Goal: Obtain resource: Obtain resource

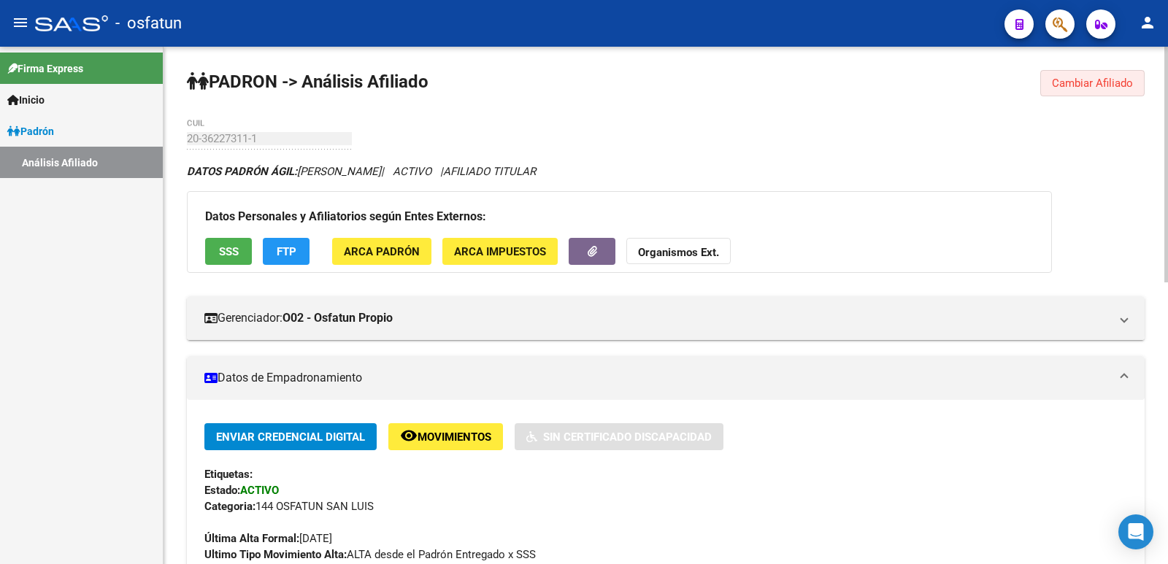
click at [1054, 74] on button "Cambiar Afiliado" at bounding box center [1093, 83] width 104 height 26
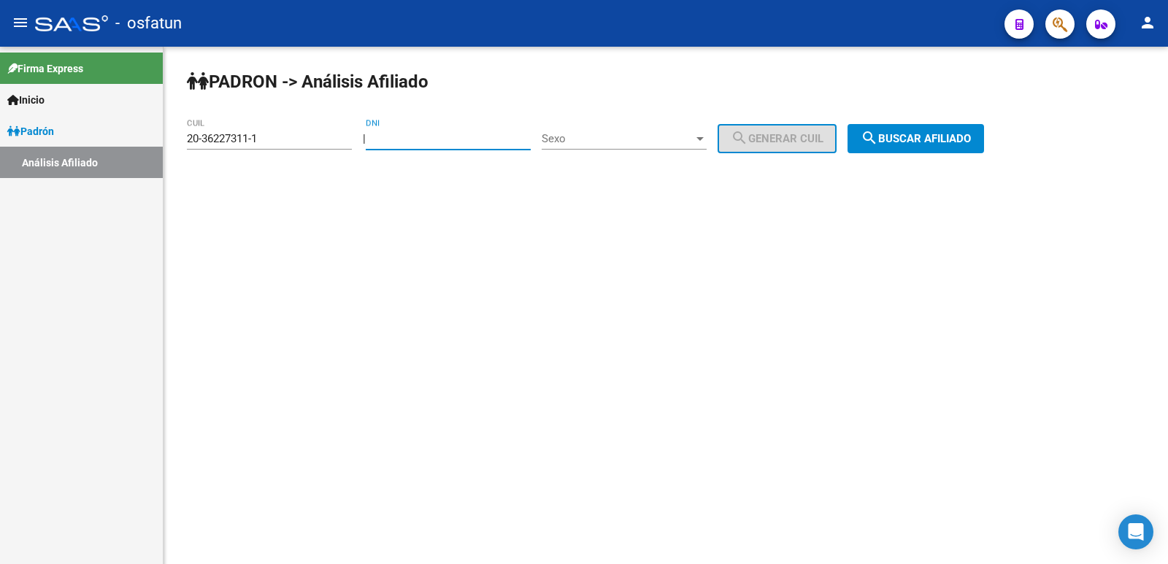
click at [481, 133] on input "DNI" at bounding box center [448, 138] width 165 height 13
paste input "32161429"
type input "32161429"
click at [585, 139] on span "Sexo" at bounding box center [618, 138] width 152 height 13
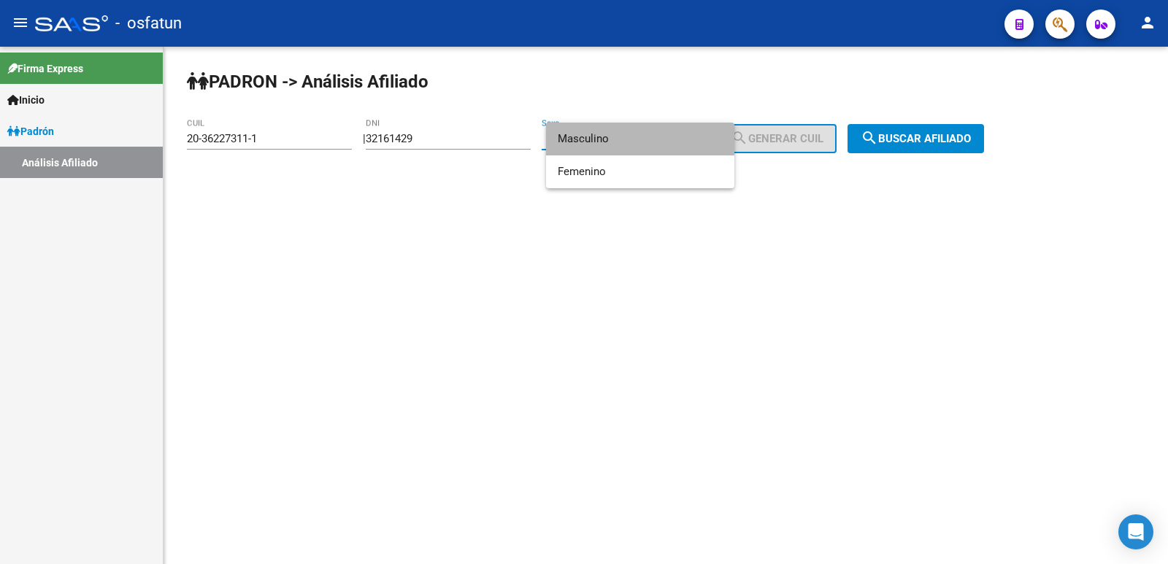
click at [598, 138] on span "Masculino" at bounding box center [640, 139] width 165 height 33
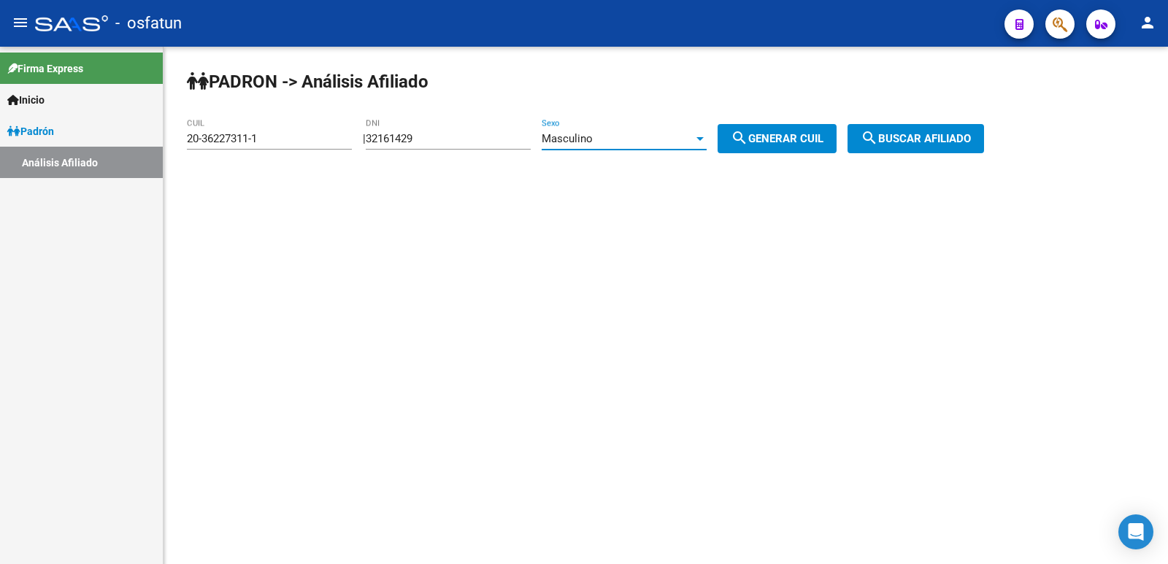
click at [794, 138] on span "search Generar CUIL" at bounding box center [777, 138] width 93 height 13
type input "23-32161429-9"
click at [908, 142] on span "search Buscar afiliado" at bounding box center [916, 138] width 110 height 13
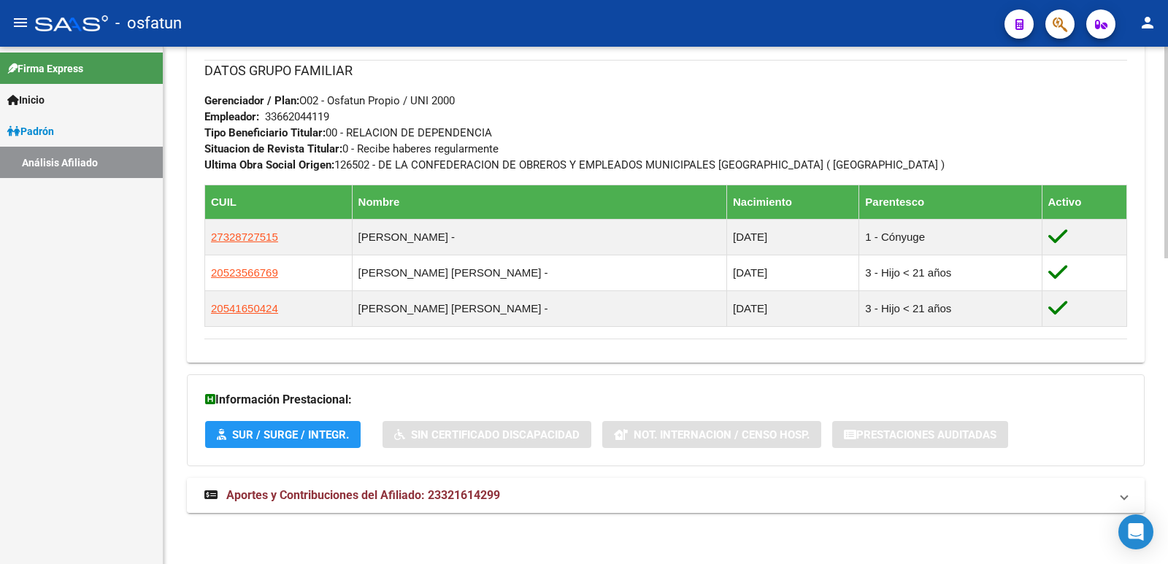
click at [442, 494] on span "Aportes y Contribuciones del Afiliado: 23321614299" at bounding box center [363, 496] width 274 height 14
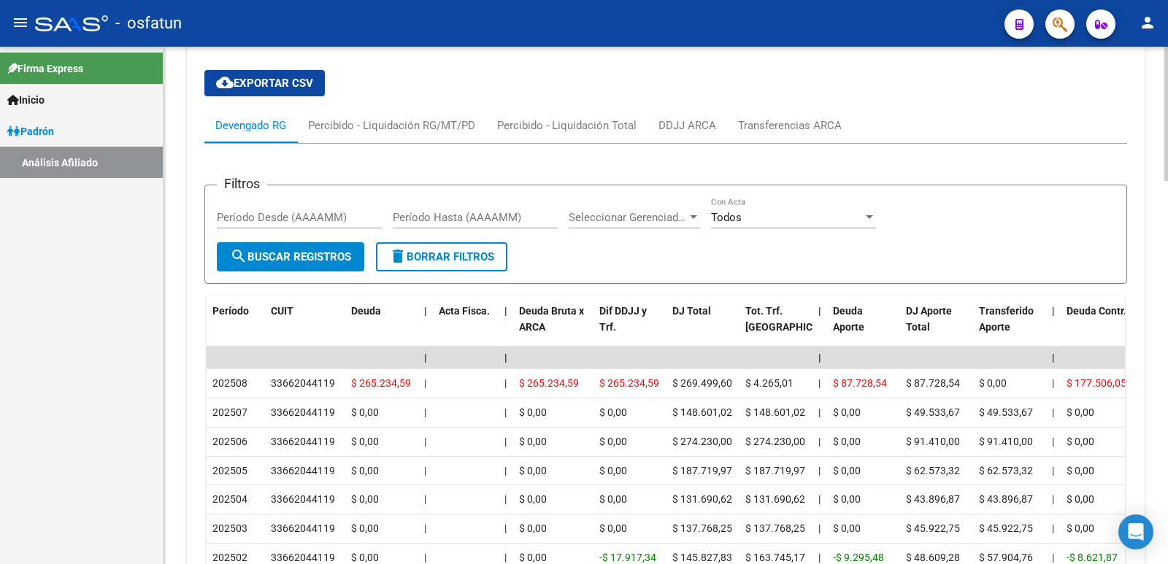
scroll to position [1479, 0]
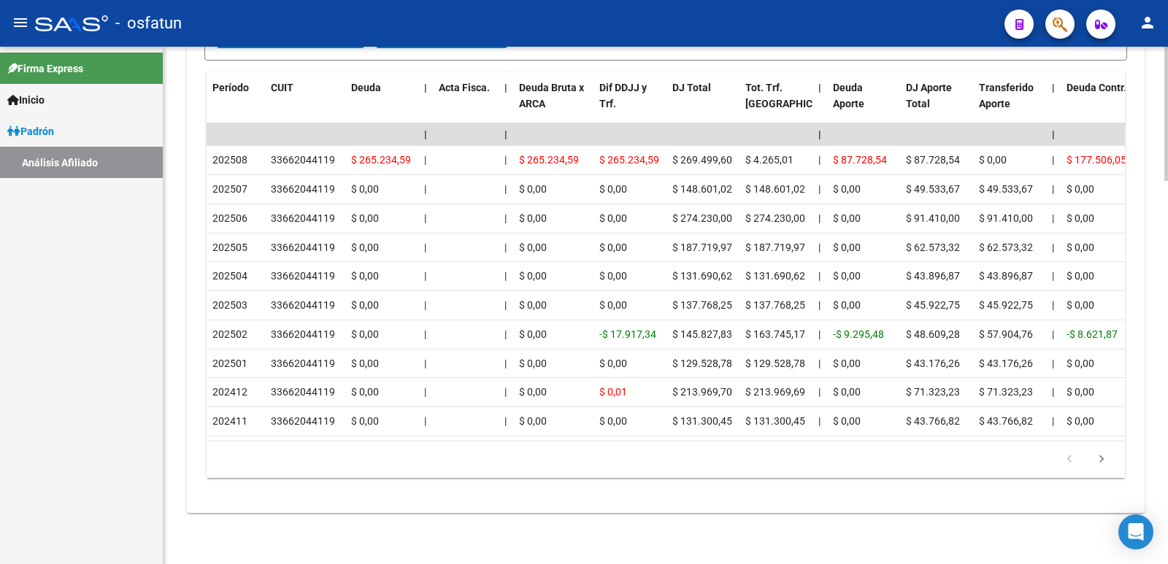
click at [204, 212] on div "cloud_download Exportar CSV Devengado RG Percibido - Liquidación RG/MT/PD Perci…" at bounding box center [666, 168] width 958 height 667
click at [196, 212] on div "cloud_download Exportar CSV Devengado RG Percibido - Liquidación RG/MT/PD Perci…" at bounding box center [666, 168] width 958 height 667
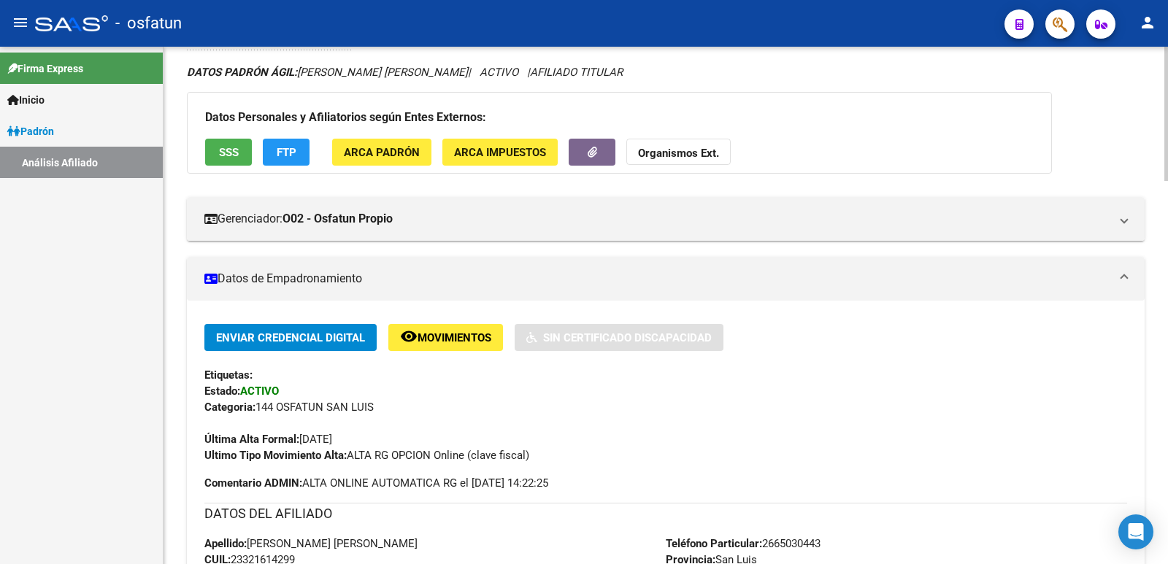
scroll to position [0, 0]
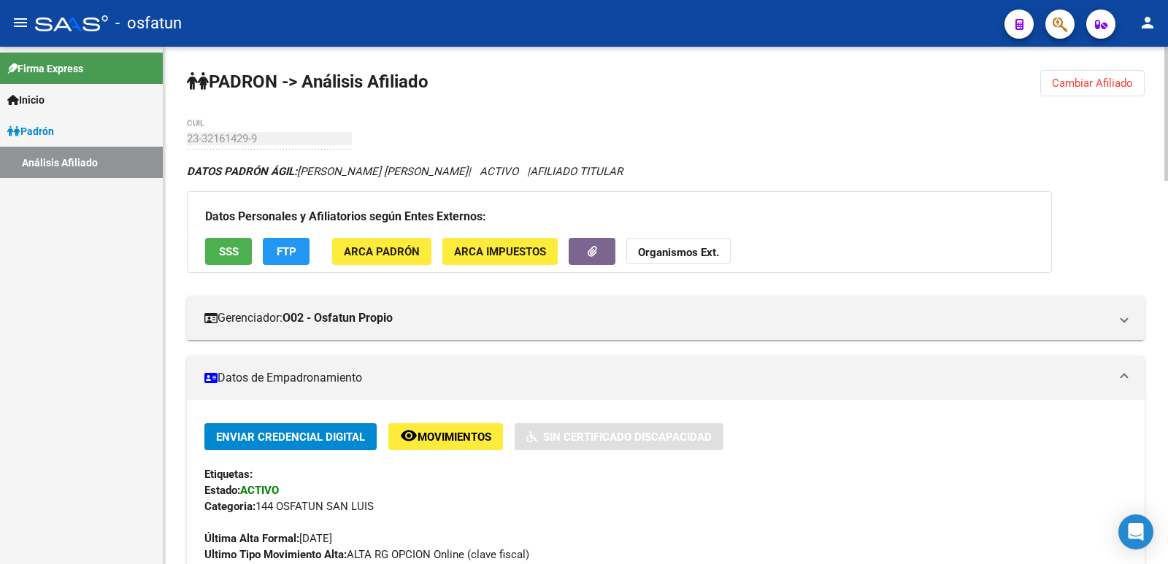
click at [1062, 87] on span "Cambiar Afiliado" at bounding box center [1092, 83] width 81 height 13
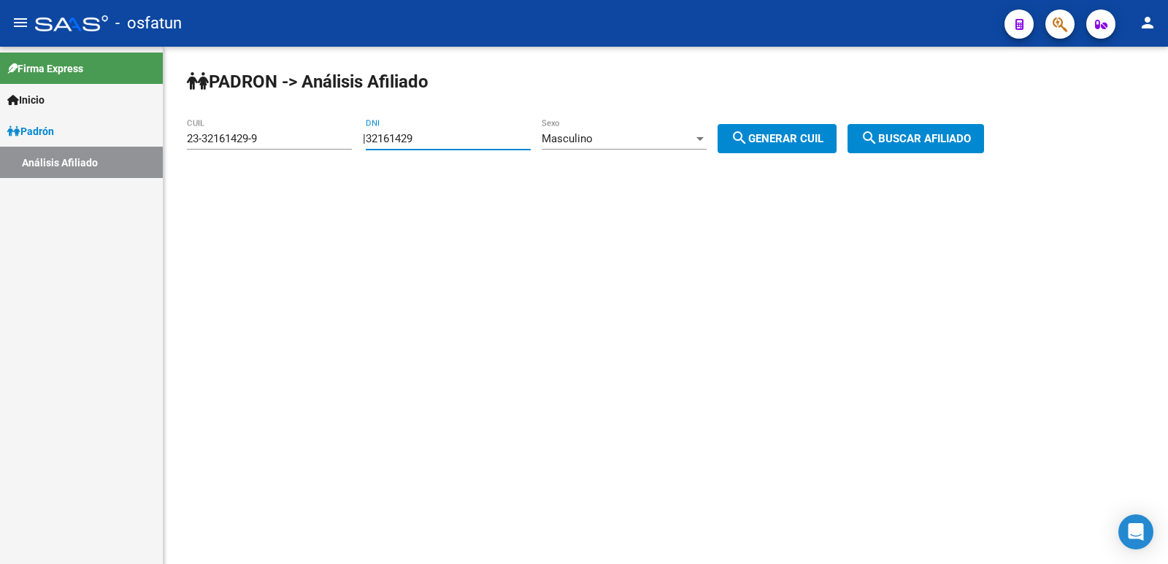
click at [386, 143] on input "32161429" at bounding box center [448, 138] width 165 height 13
paste input "5565458"
type input "3"
paste input "25565458"
type input "25565458"
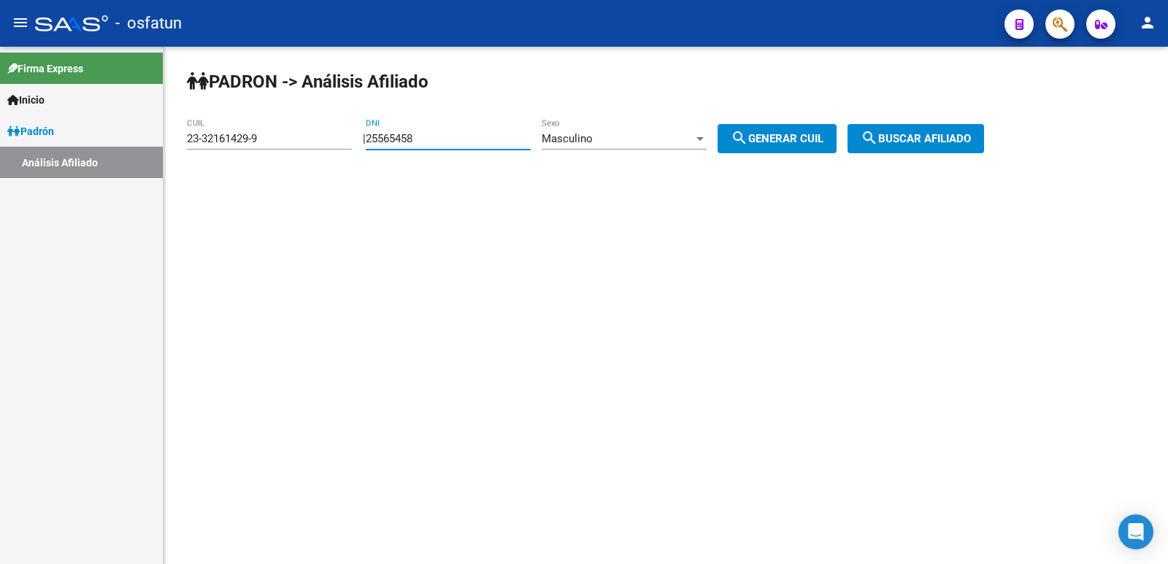
click at [593, 133] on span "Masculino" at bounding box center [567, 138] width 51 height 13
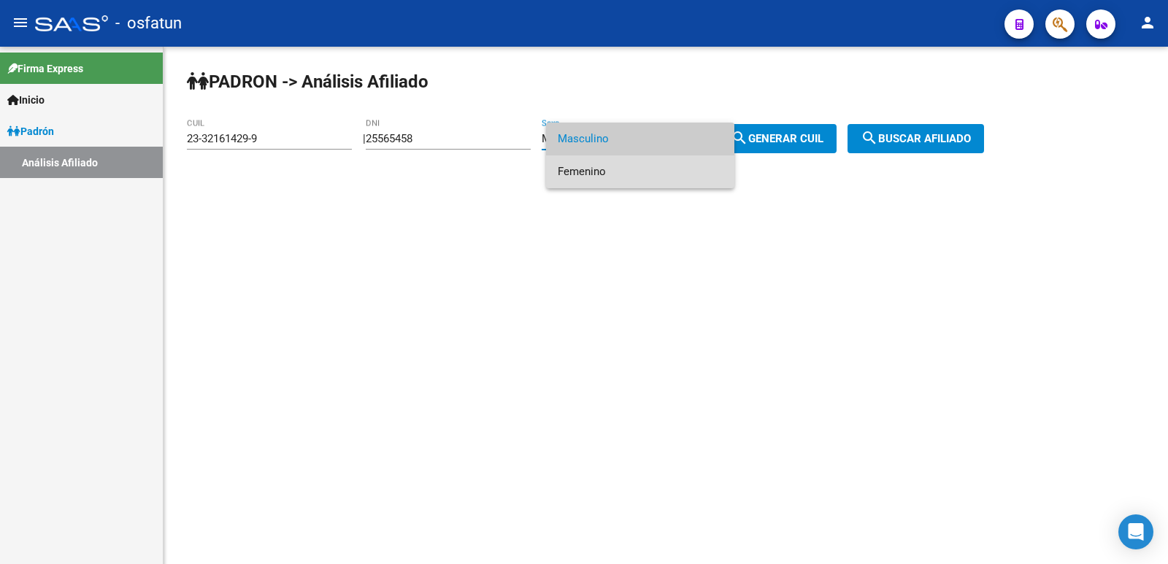
click at [611, 161] on span "Femenino" at bounding box center [640, 172] width 165 height 33
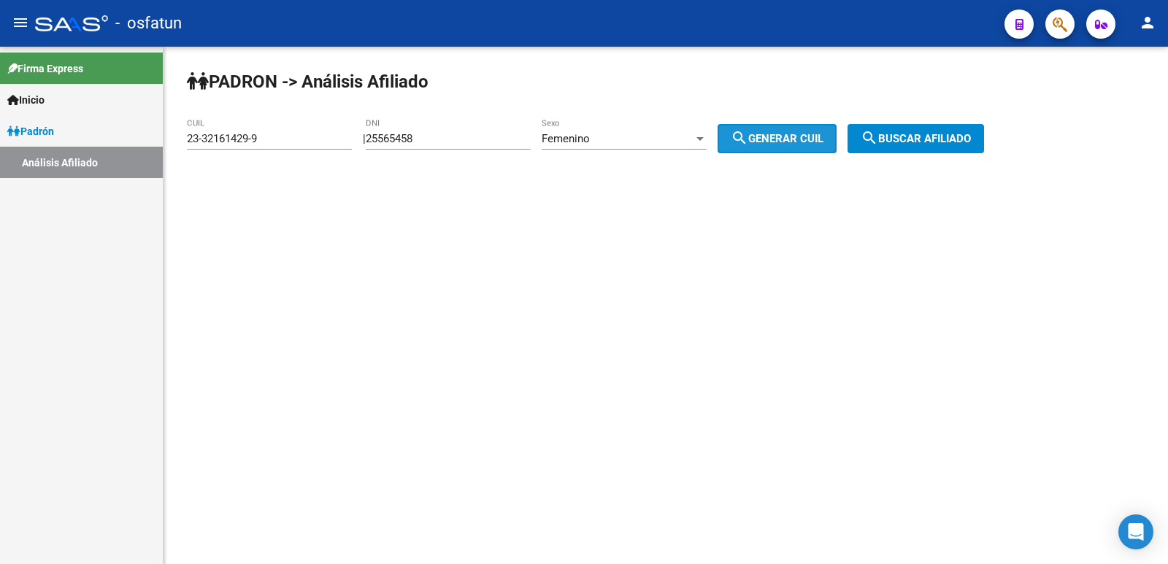
drag, startPoint x: 759, startPoint y: 143, endPoint x: 848, endPoint y: 144, distance: 89.1
click at [748, 143] on mat-icon "search" at bounding box center [740, 138] width 18 height 18
type input "27-25565458-1"
click at [878, 144] on button "search Buscar afiliado" at bounding box center [916, 138] width 137 height 29
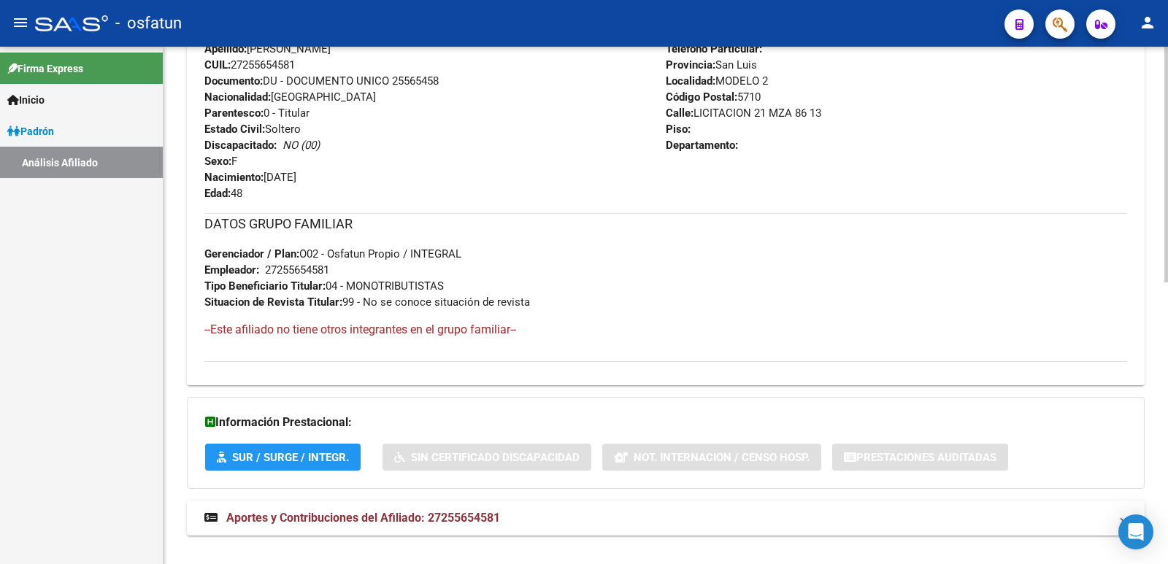
scroll to position [617, 0]
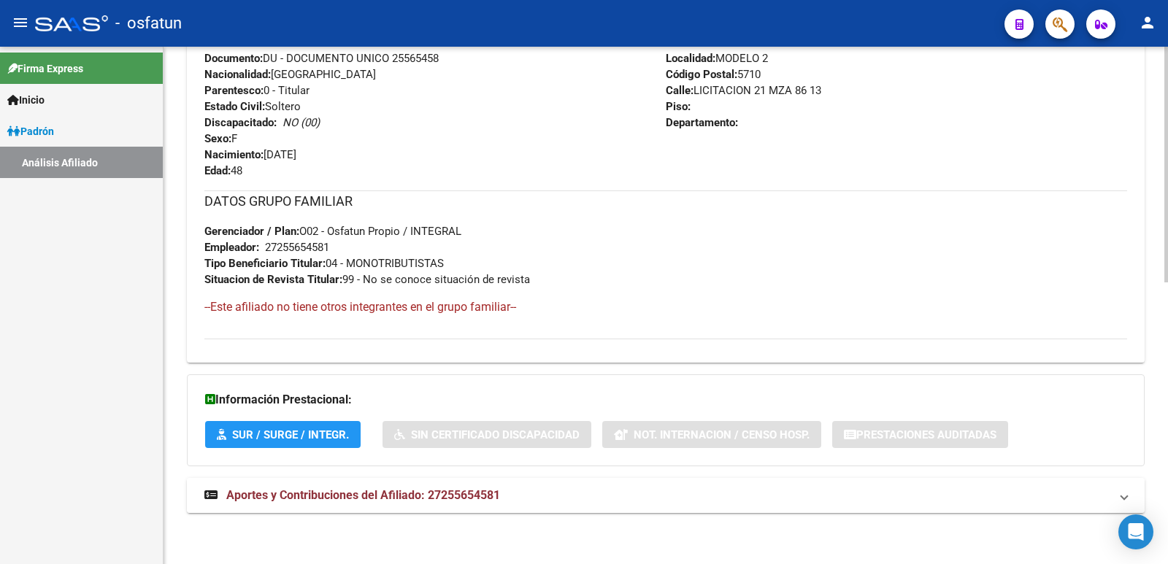
click at [468, 496] on span "Aportes y Contribuciones del Afiliado: 27255654581" at bounding box center [363, 496] width 274 height 14
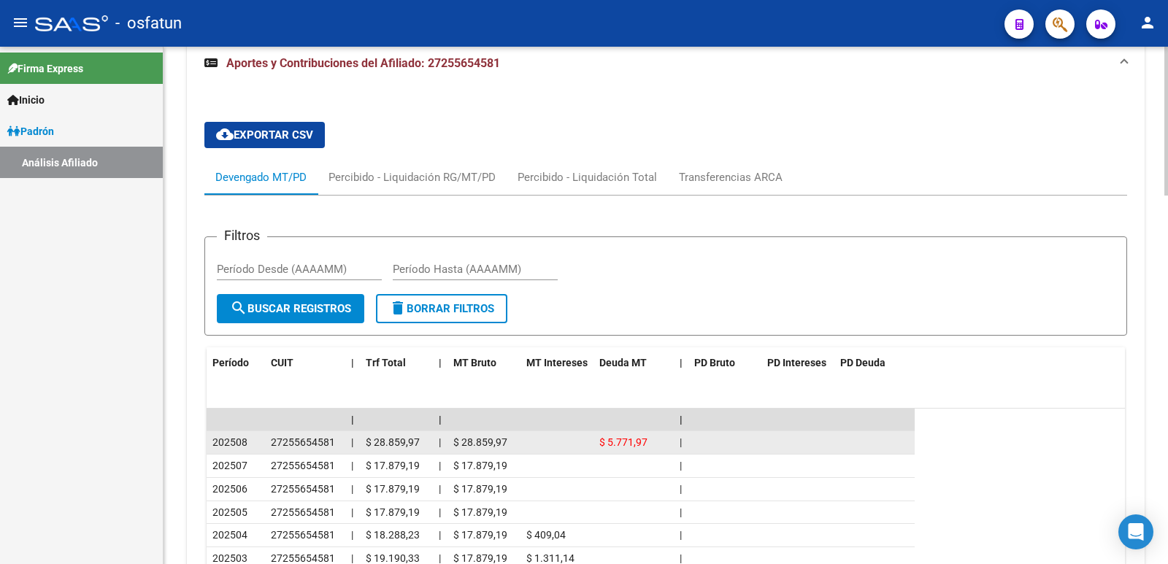
scroll to position [1282, 0]
